Goal: Go to known website: Access a specific website the user already knows

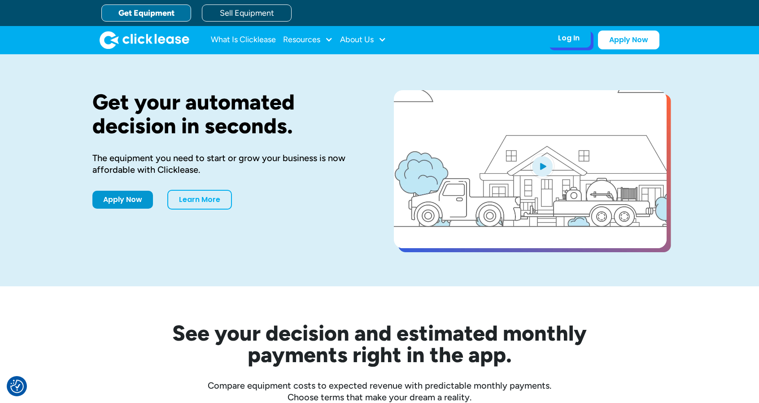
click at [564, 42] on div "Log In" at bounding box center [569, 38] width 22 height 9
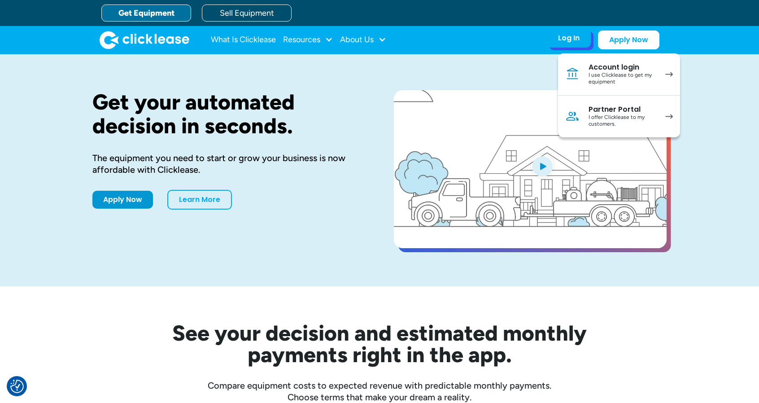
click at [599, 114] on div "I offer Clicklease to my customers." at bounding box center [623, 121] width 68 height 14
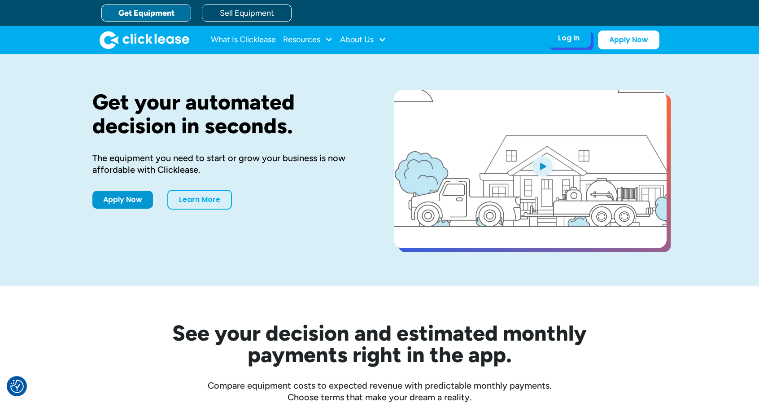
click at [573, 38] on div "Log In" at bounding box center [569, 38] width 22 height 9
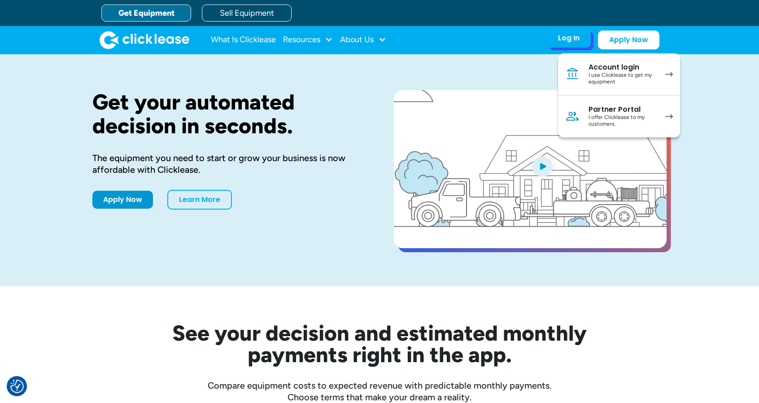
click at [599, 108] on div "Partner Portal" at bounding box center [623, 109] width 68 height 9
